Goal: Task Accomplishment & Management: Use online tool/utility

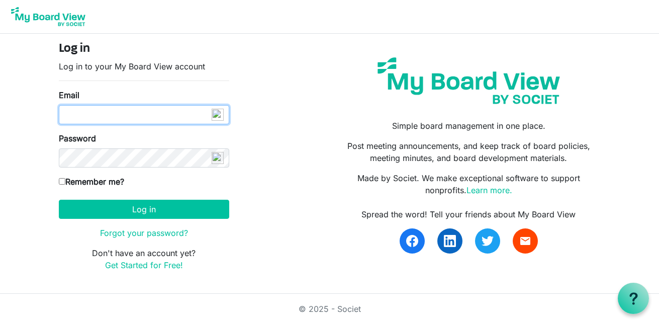
click at [89, 117] on input "Email" at bounding box center [144, 114] width 170 height 19
type input "info@creativecommunityimpact.ca"
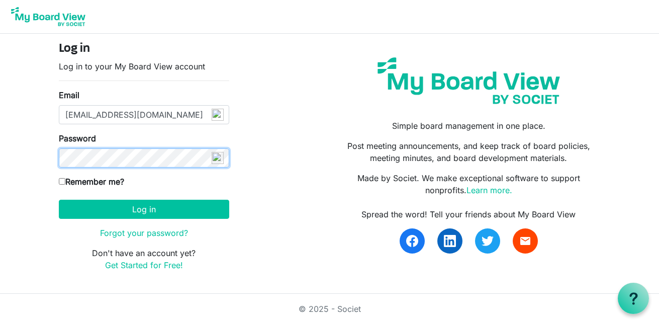
click at [59, 200] on button "Log in" at bounding box center [144, 209] width 170 height 19
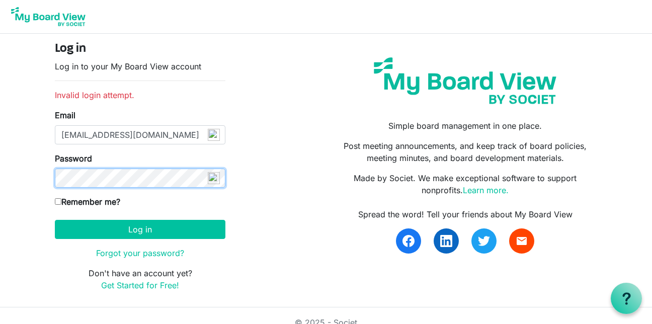
click at [55, 220] on button "Log in" at bounding box center [140, 229] width 170 height 19
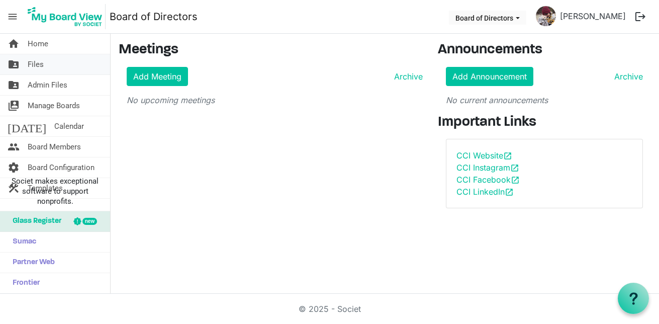
click at [39, 70] on span "Files" at bounding box center [36, 64] width 16 height 20
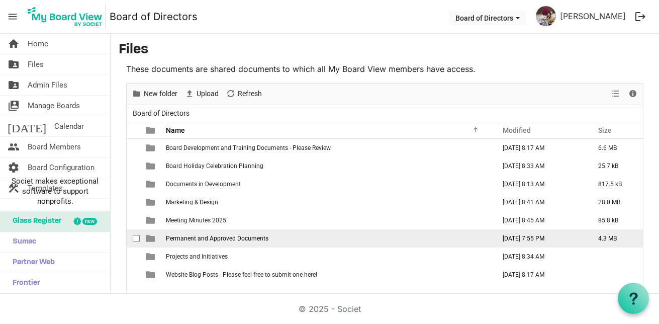
click at [196, 235] on span "Permanent and Approved Documents" at bounding box center [217, 238] width 103 height 7
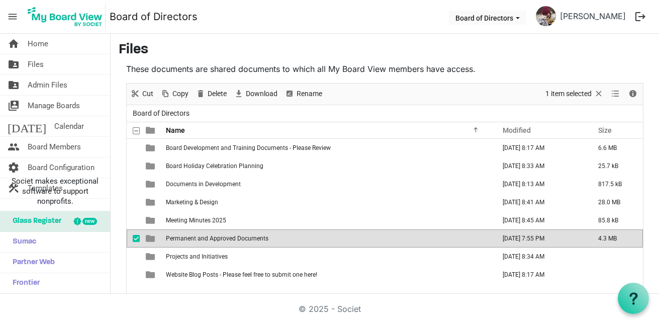
click at [199, 237] on span "Permanent and Approved Documents" at bounding box center [217, 238] width 103 height 7
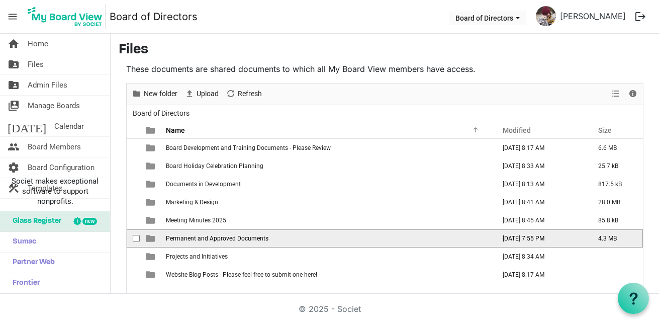
click at [199, 237] on span "Permanent and Approved Documents" at bounding box center [217, 238] width 103 height 7
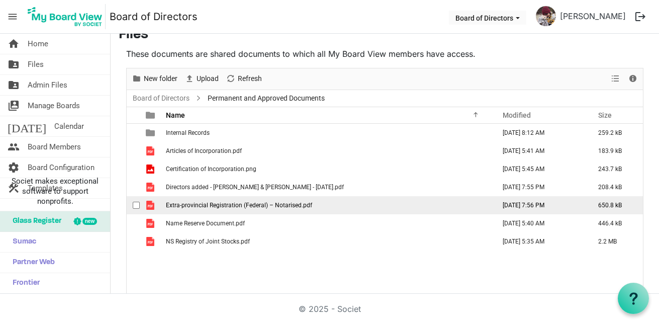
click at [214, 206] on span "Extra-provincial Registration (Federal) – Notarised.pdf" at bounding box center [239, 205] width 146 height 7
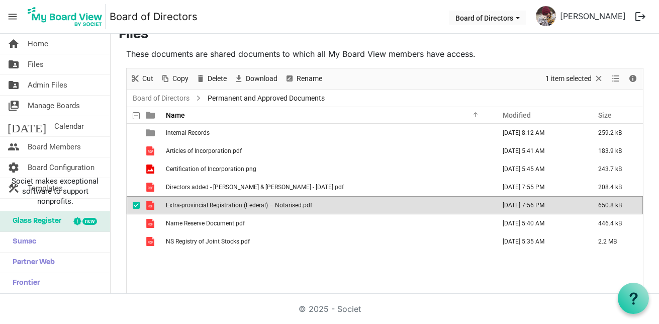
click at [214, 206] on span "Extra-provincial Registration (Federal) – Notarised.pdf" at bounding box center [239, 205] width 146 height 7
